Goal: Task Accomplishment & Management: Manage account settings

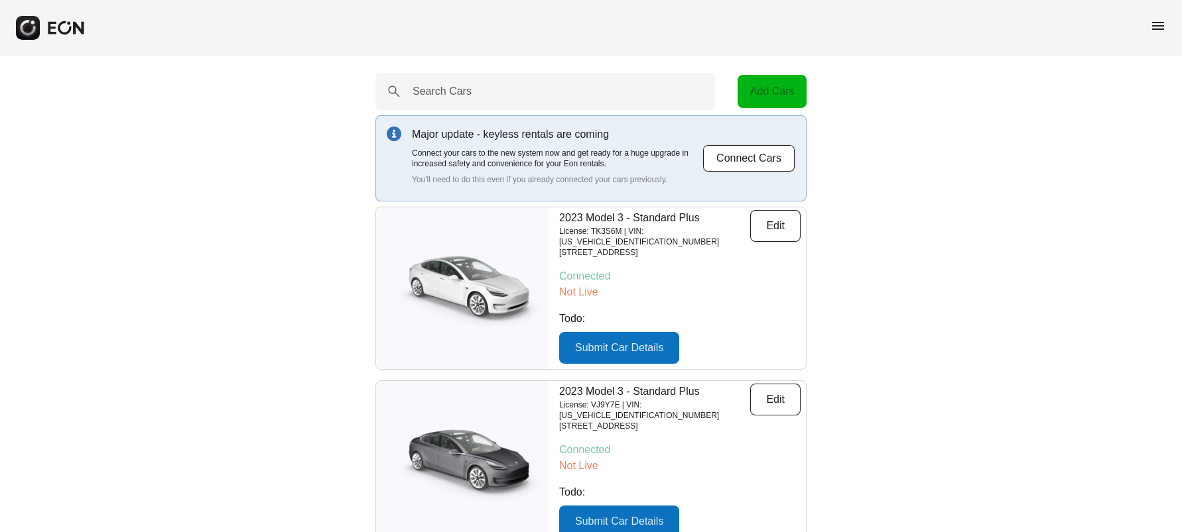
click at [1155, 25] on span "menu" at bounding box center [1158, 26] width 16 height 16
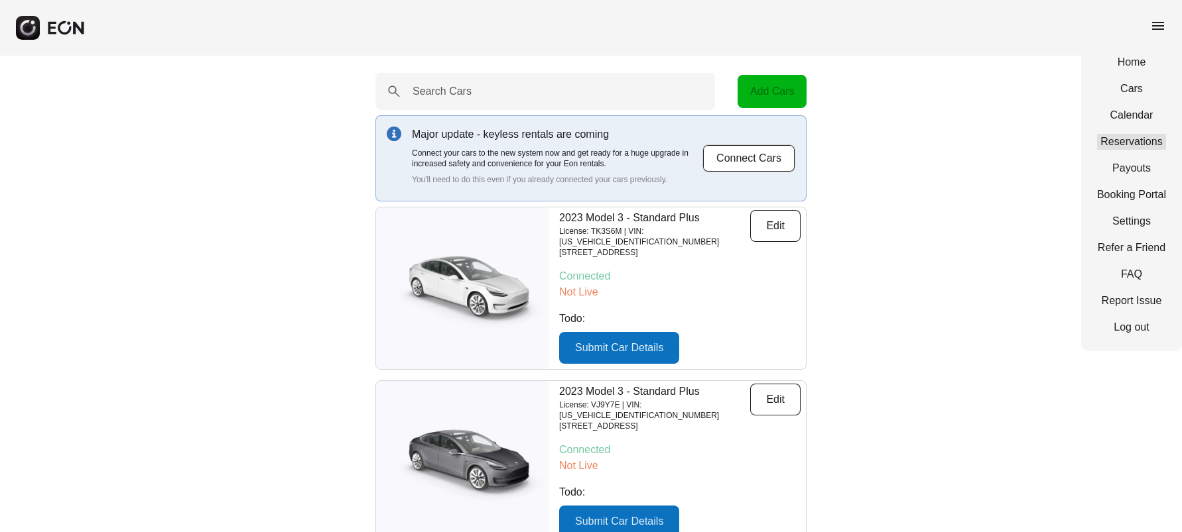
click at [1143, 143] on link "Reservations" at bounding box center [1131, 142] width 69 height 16
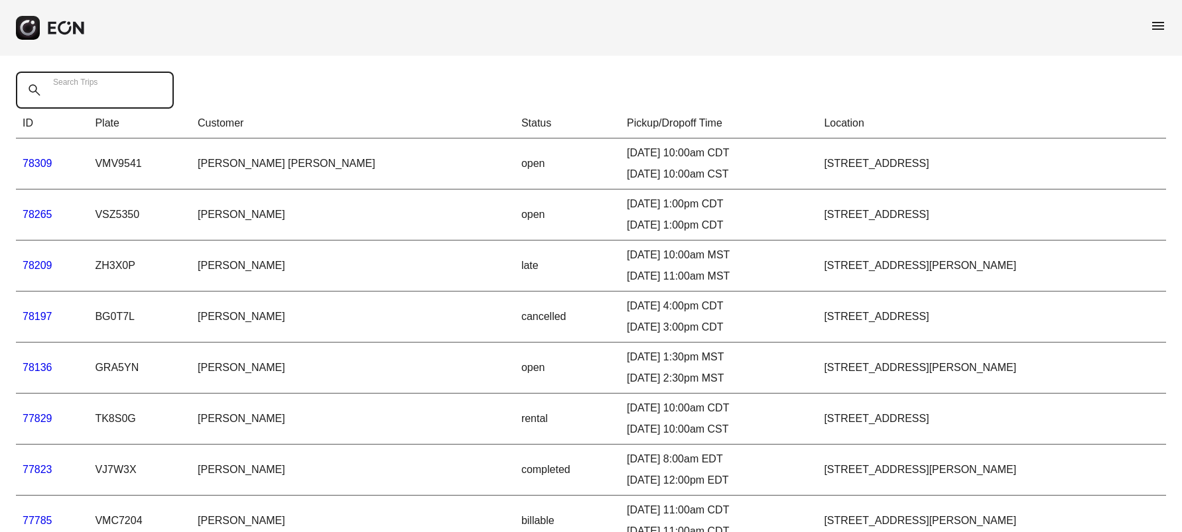
click at [140, 86] on Trips "Search Trips" at bounding box center [95, 90] width 158 height 37
type Trips "******"
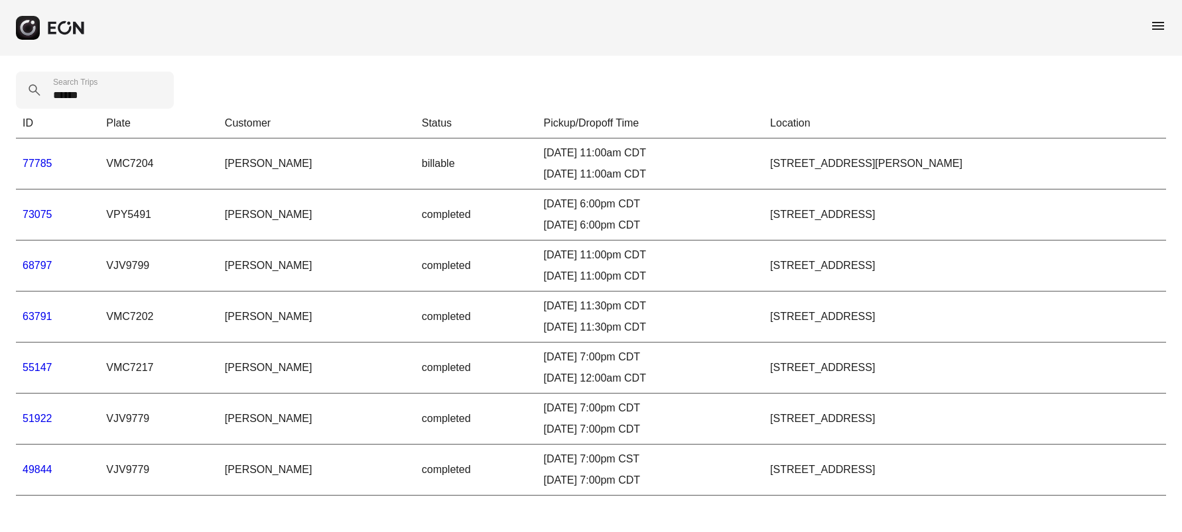
click at [38, 214] on link "73075" at bounding box center [38, 214] width 30 height 11
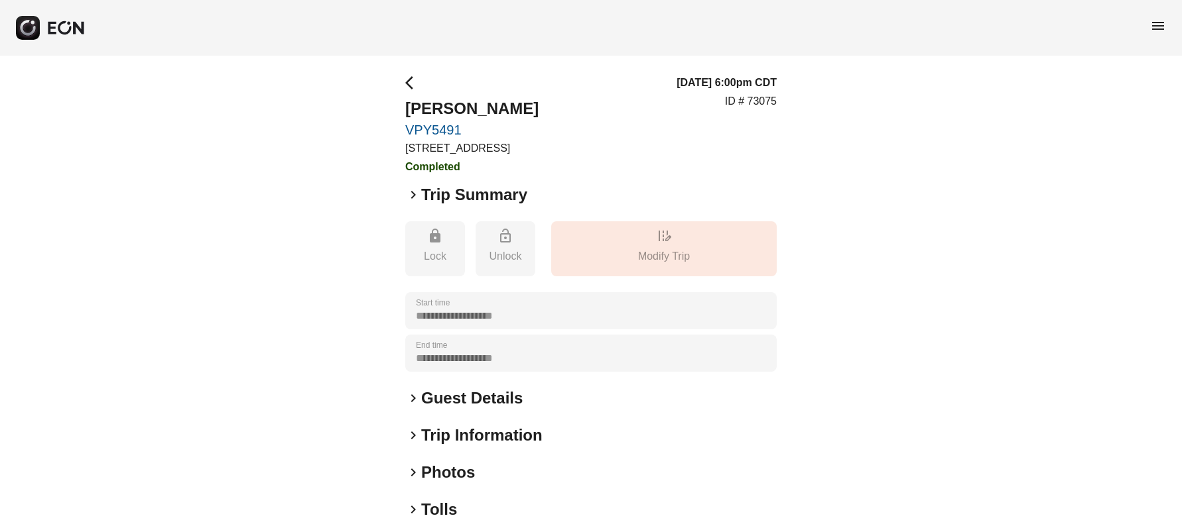
click at [412, 396] on span "keyboard_arrow_right" at bounding box center [413, 399] width 16 height 16
